Goal: Task Accomplishment & Management: Use online tool/utility

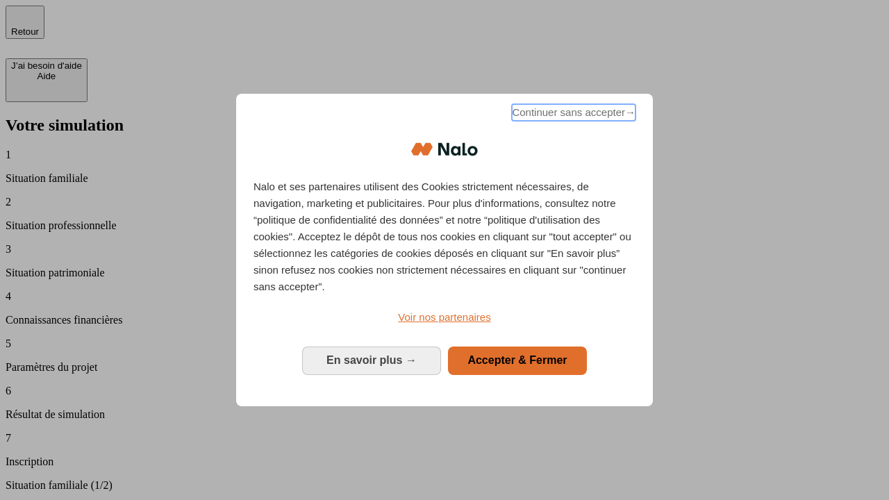
click at [572, 115] on span "Continuer sans accepter →" at bounding box center [574, 112] width 124 height 17
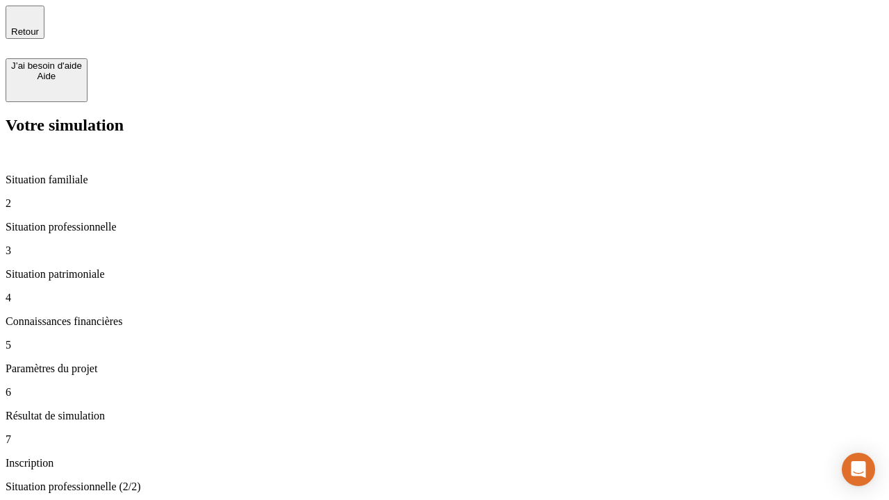
type input "70 000"
type input "1 000"
